Goal: Information Seeking & Learning: Learn about a topic

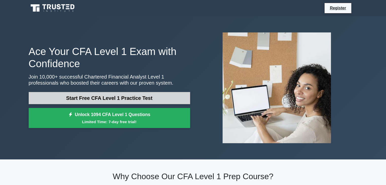
drag, startPoint x: 109, startPoint y: 100, endPoint x: 107, endPoint y: 104, distance: 4.8
click at [109, 100] on link "Start Free CFA Level 1 Practice Test" at bounding box center [110, 98] width 162 height 12
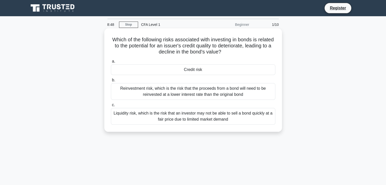
click at [194, 89] on div "Reinvestment risk, which is the risk that the proceeds from a bond will need to…" at bounding box center [193, 91] width 165 height 17
click at [111, 82] on input "b. Reinvestment risk, which is the risk that the proceeds from a bond will need…" at bounding box center [111, 80] width 0 height 3
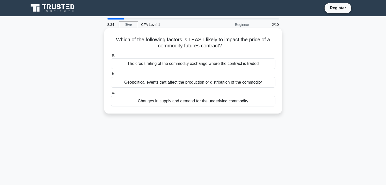
click at [201, 100] on div "Changes in supply and demand for the underlying commodity" at bounding box center [193, 101] width 165 height 11
click at [111, 95] on input "c. Changes in supply and demand for the underlying commodity" at bounding box center [111, 92] width 0 height 3
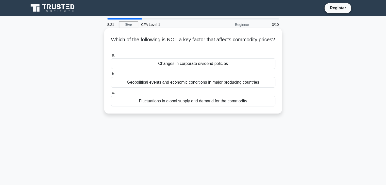
click at [197, 103] on div "Fluctuations in global supply and demand for the commodity" at bounding box center [193, 101] width 165 height 11
click at [111, 95] on input "c. Fluctuations in global supply and demand for the commodity" at bounding box center [111, 92] width 0 height 3
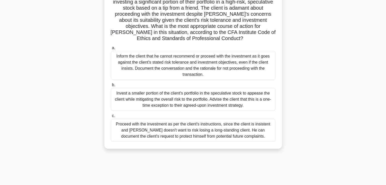
scroll to position [50, 0]
click at [195, 55] on div "Inform the client that he cannot recommend or proceed with the investment as it…" at bounding box center [193, 65] width 165 height 29
click at [111, 50] on input "a. Inform the client that he cannot recommend or proceed with the investment as…" at bounding box center [111, 47] width 0 height 3
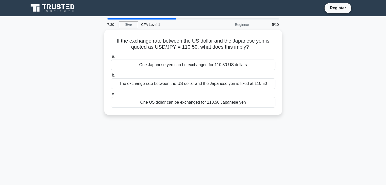
scroll to position [0, 0]
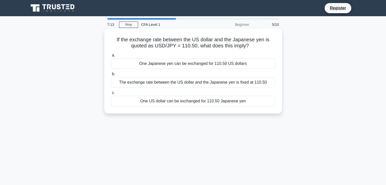
click at [197, 100] on div "One US dollar can be exchanged for 110.50 Japanese yen" at bounding box center [193, 101] width 165 height 11
click at [111, 95] on input "c. One US dollar can be exchanged for 110.50 Japanese yen" at bounding box center [111, 92] width 0 height 3
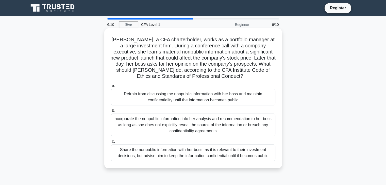
click at [181, 95] on div "Refrain from discussing the nonpublic information with her boss and maintain co…" at bounding box center [193, 97] width 165 height 17
click at [111, 88] on input "a. Refrain from discussing the nonpublic information with her boss and maintain…" at bounding box center [111, 85] width 0 height 3
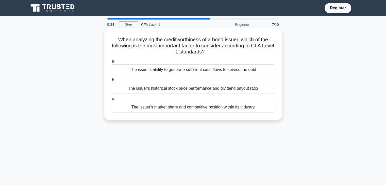
click at [182, 108] on div "The issuer's market share and competitive position within its industry" at bounding box center [193, 107] width 165 height 11
click at [111, 101] on input "c. The issuer's market share and competitive position within its industry" at bounding box center [111, 99] width 0 height 3
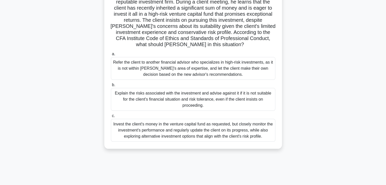
scroll to position [44, 0]
click at [183, 103] on div "Explain the risks associated with the investment and advise against it if it is…" at bounding box center [193, 99] width 165 height 23
click at [111, 87] on input "b. Explain the risks associated with the investment and advise against it if it…" at bounding box center [111, 84] width 0 height 3
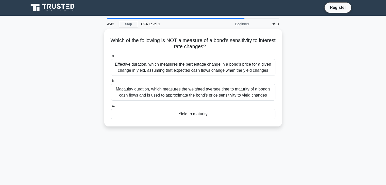
scroll to position [0, 0]
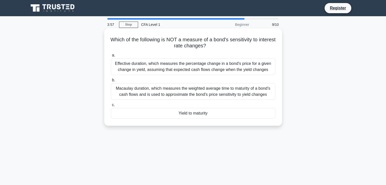
click at [169, 90] on div "Macaulay duration, which measures the weighted average time to maturity of a bo…" at bounding box center [193, 91] width 165 height 17
click at [111, 82] on input "b. Macaulay duration, which measures the weighted average time to maturity of a…" at bounding box center [111, 80] width 0 height 3
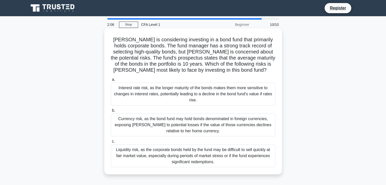
click at [220, 92] on div "Interest rate risk, as the longer maturity of the bonds makes them more sensiti…" at bounding box center [193, 94] width 165 height 23
click at [111, 82] on input "a. Interest rate risk, as the longer maturity of the bonds makes them more sens…" at bounding box center [111, 79] width 0 height 3
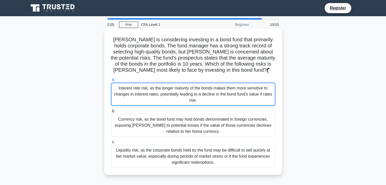
scroll to position [28, 0]
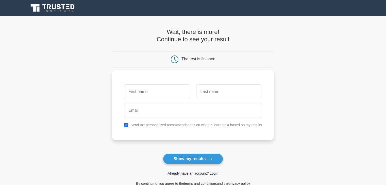
click at [154, 85] on input "text" at bounding box center [157, 92] width 66 height 15
type input "Anna"
click at [226, 91] on input "text" at bounding box center [229, 92] width 66 height 15
type input "Grigoryan"
click at [170, 122] on div "Send me personalized recommendations on what to learn next based on my results" at bounding box center [193, 125] width 144 height 6
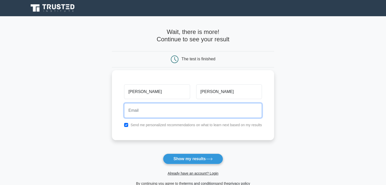
click at [172, 112] on input "email" at bounding box center [193, 110] width 138 height 15
type input "griganna86@gmail.com"
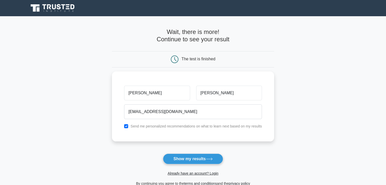
click at [185, 158] on button "Show my results" at bounding box center [193, 159] width 60 height 11
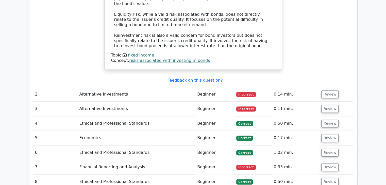
scroll to position [545, 0]
